Goal: Transaction & Acquisition: Purchase product/service

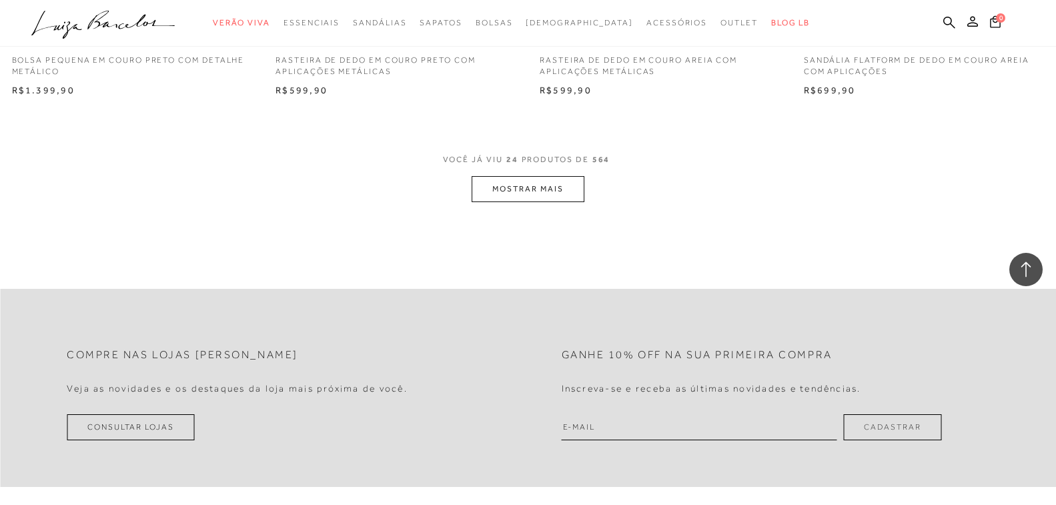
scroll to position [2886, 0]
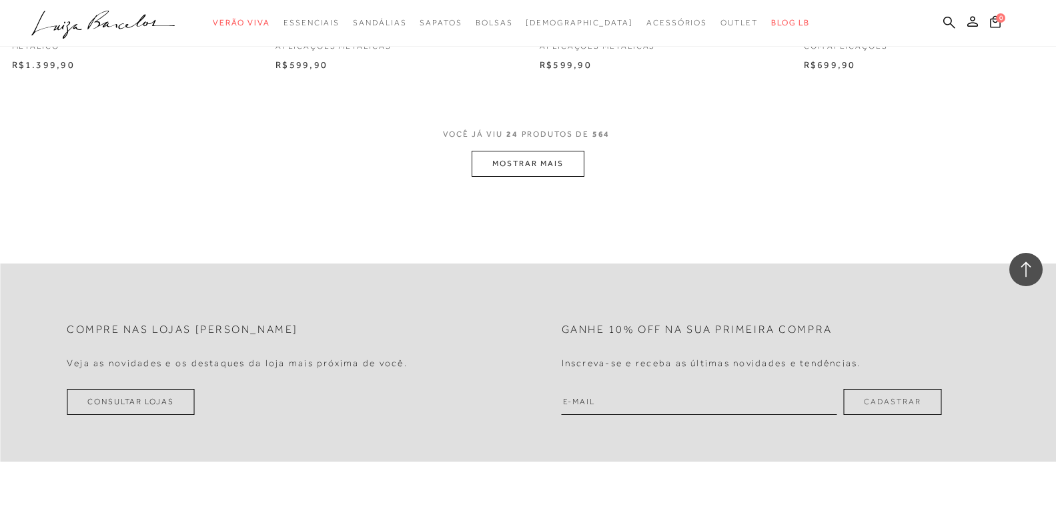
click at [540, 167] on button "MOSTRAR MAIS" at bounding box center [528, 164] width 112 height 26
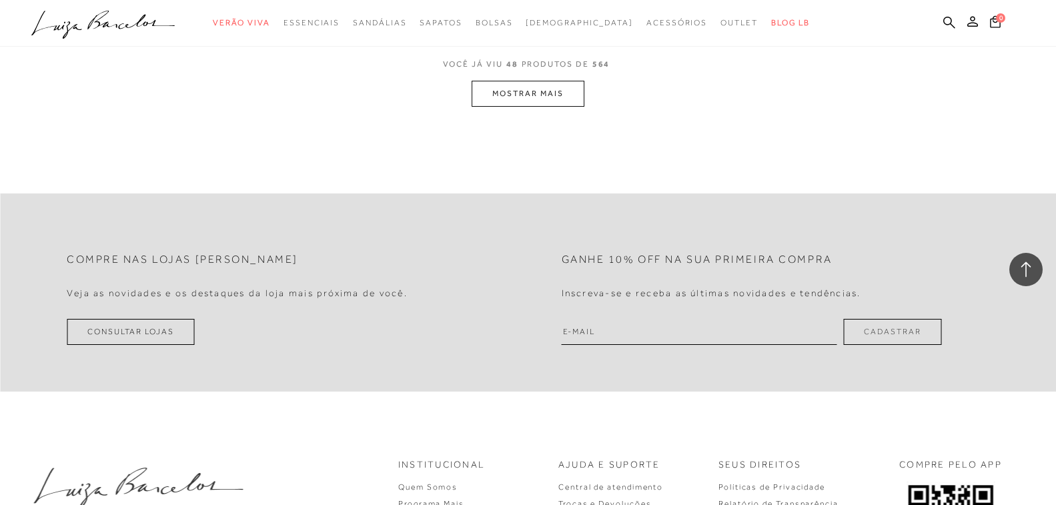
click at [546, 96] on button "MOSTRAR MAIS" at bounding box center [528, 94] width 112 height 26
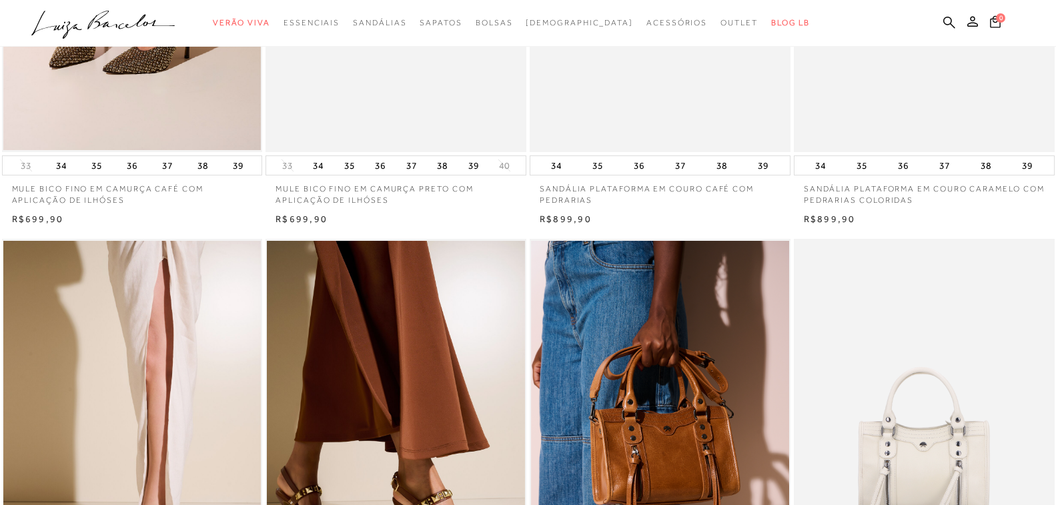
scroll to position [0, 0]
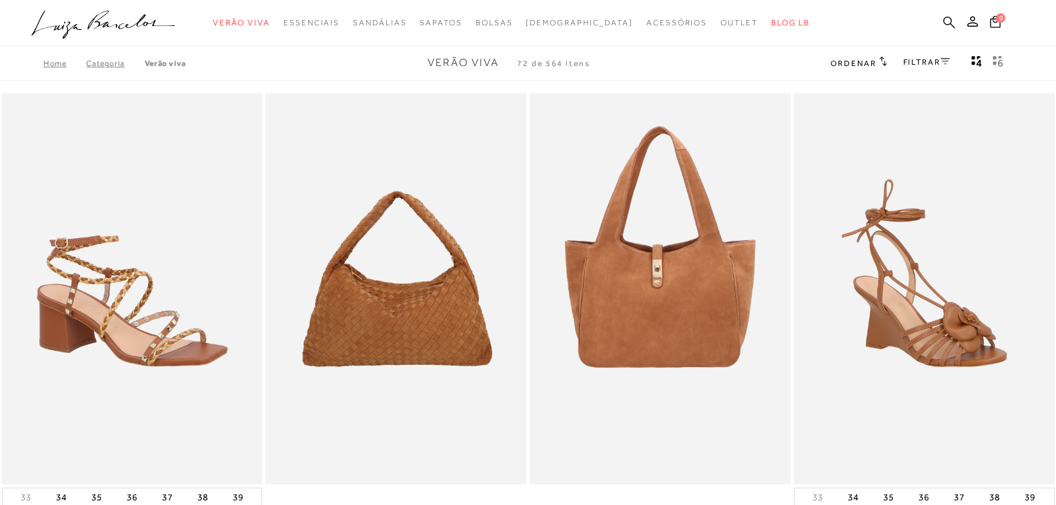
click at [951, 23] on icon at bounding box center [949, 22] width 12 height 12
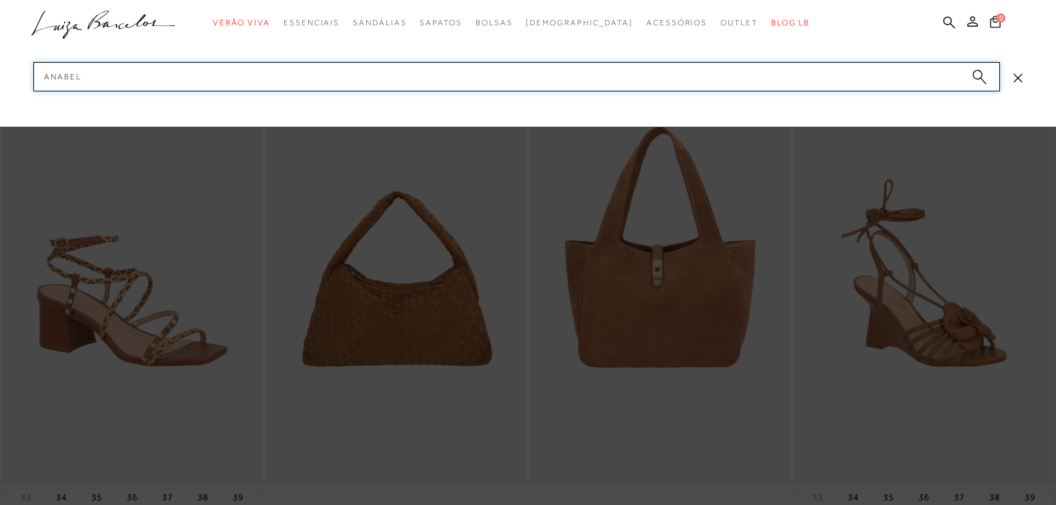
type input "anabela"
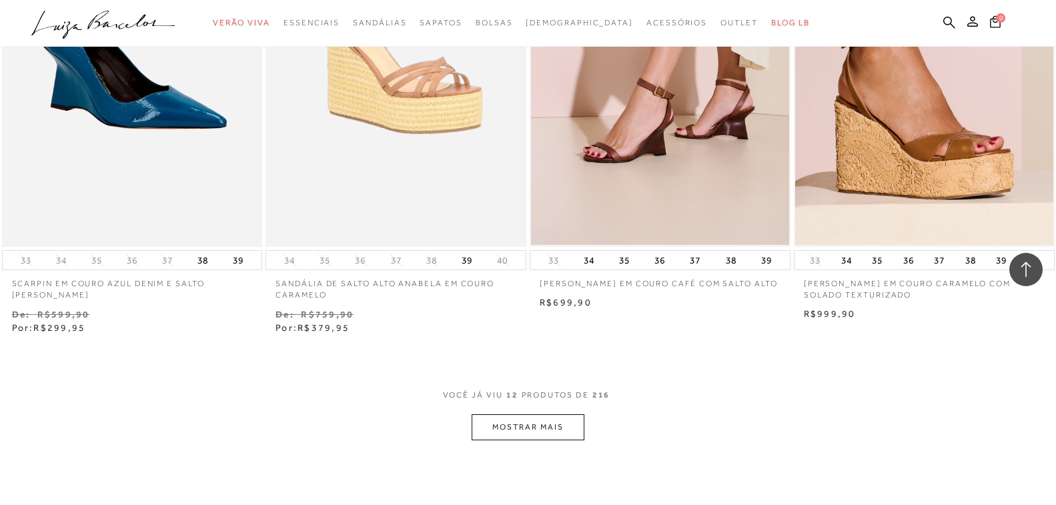
scroll to position [1288, 0]
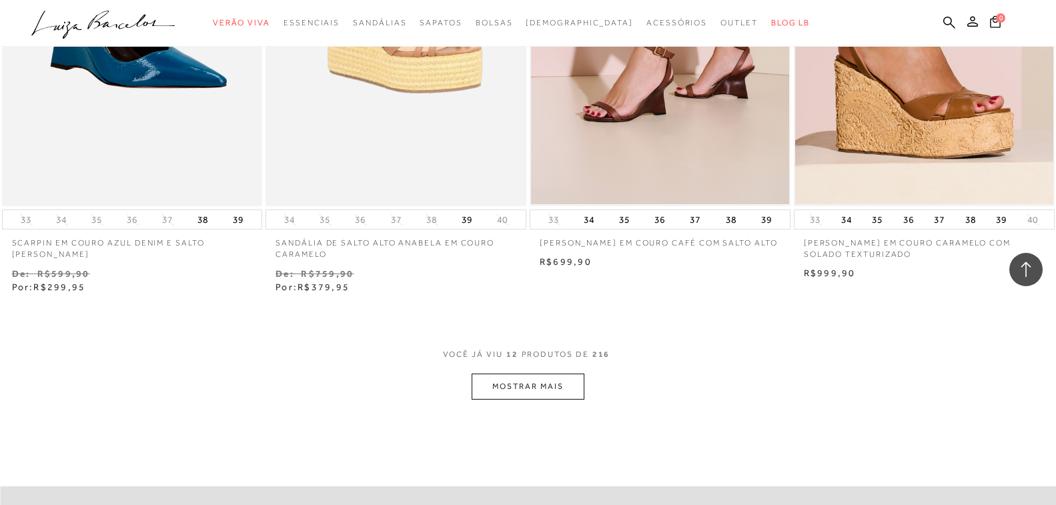
click at [548, 385] on button "MOSTRAR MAIS" at bounding box center [528, 387] width 112 height 26
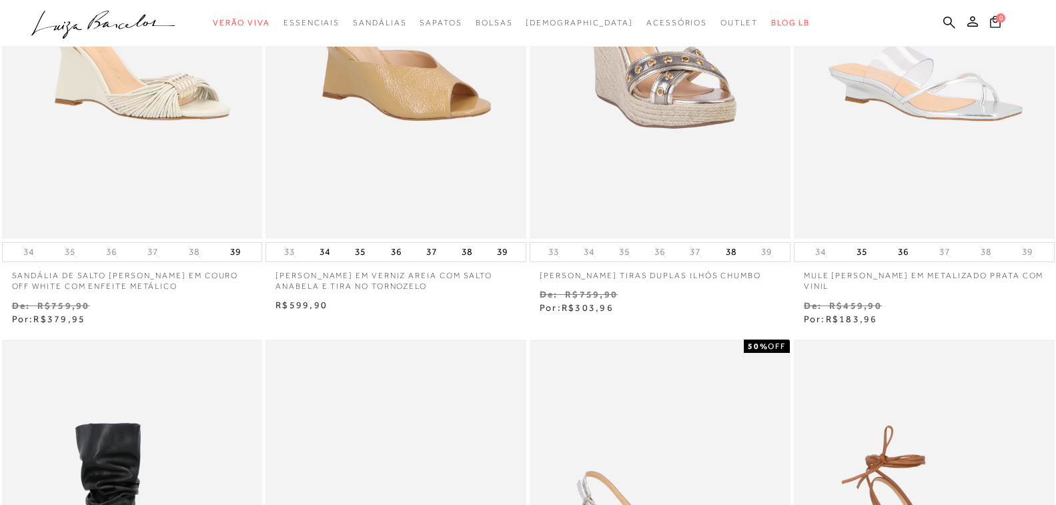
scroll to position [0, 0]
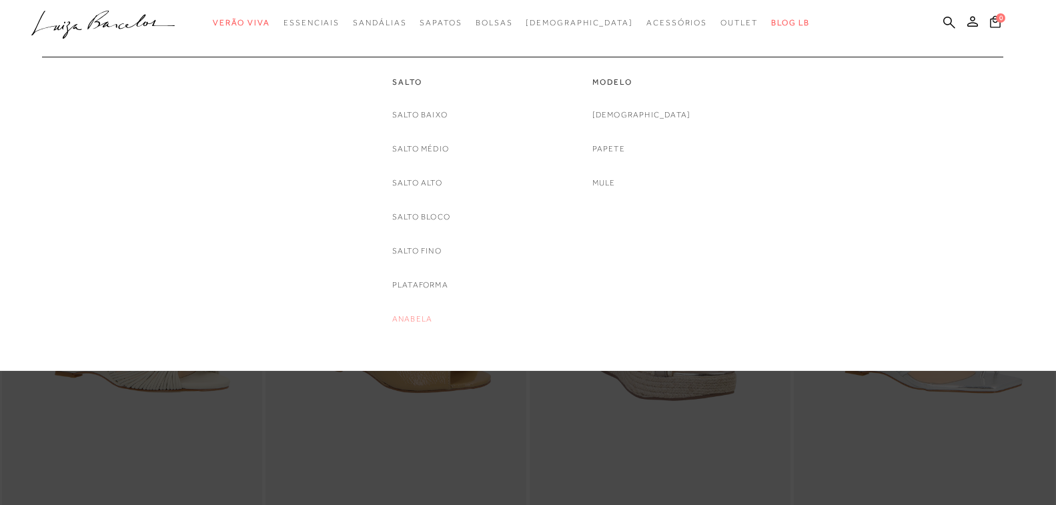
click at [412, 322] on link "Anabela" at bounding box center [412, 319] width 40 height 14
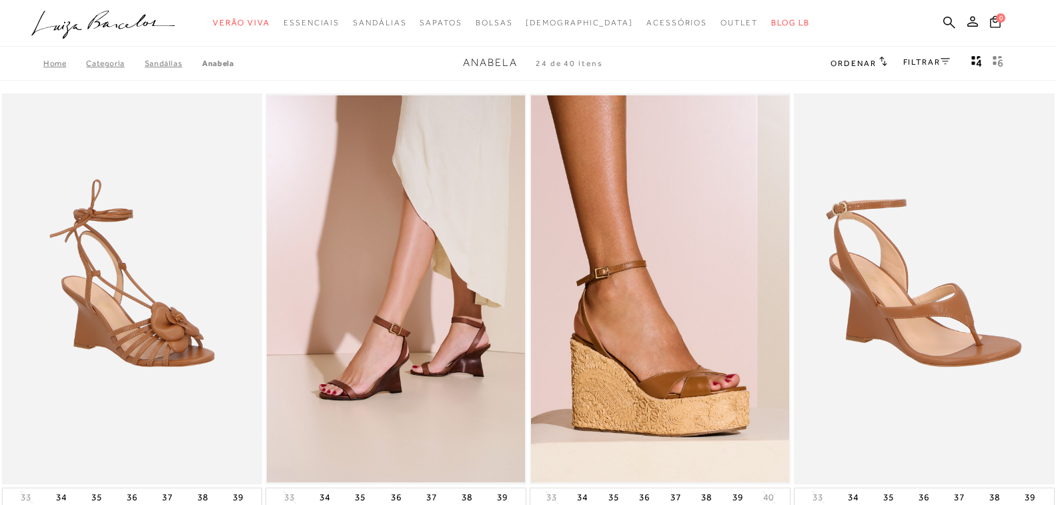
click at [870, 62] on span "Ordenar" at bounding box center [852, 63] width 45 height 9
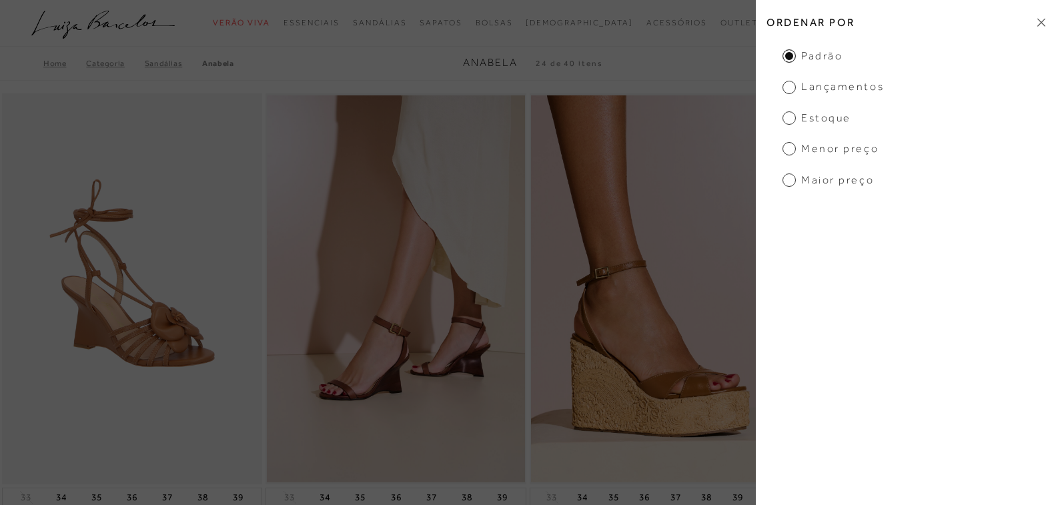
click at [795, 85] on span "Lançamentos" at bounding box center [832, 86] width 101 height 15
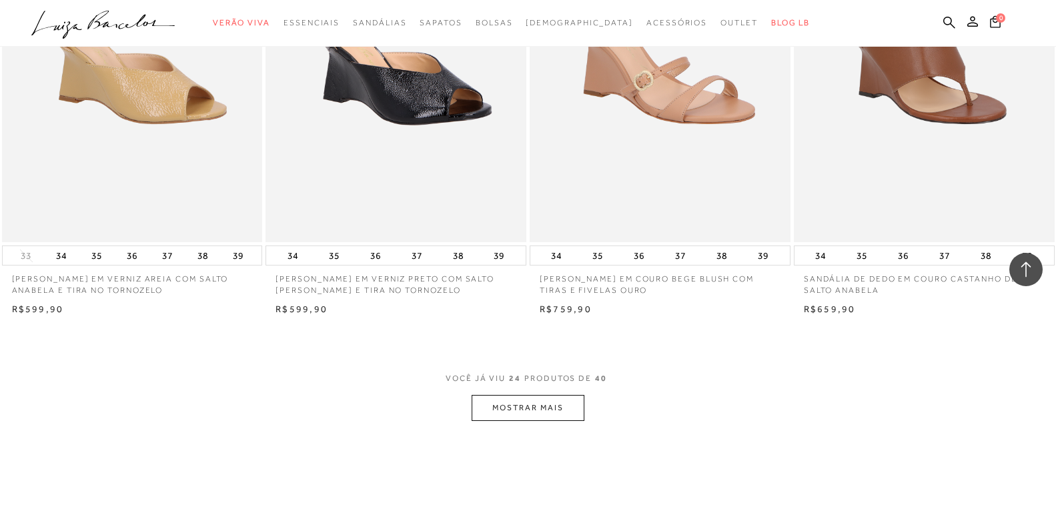
scroll to position [2668, 0]
